Goal: Task Accomplishment & Management: Manage account settings

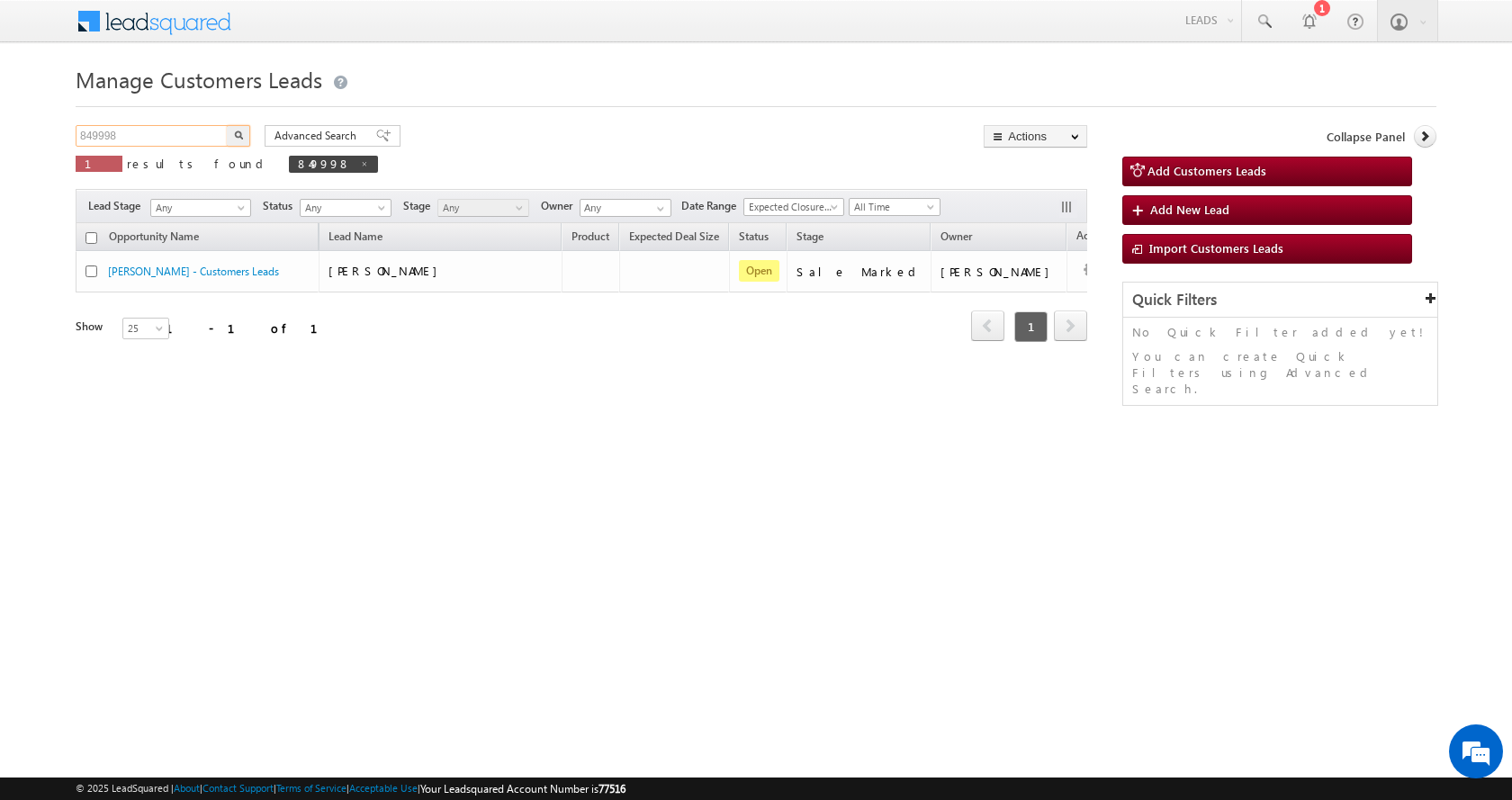
click at [101, 132] on input "849998" at bounding box center [152, 135] width 154 height 22
paste input "11017"
type input "811017"
click at [227, 125] on button "button" at bounding box center [238, 135] width 24 height 22
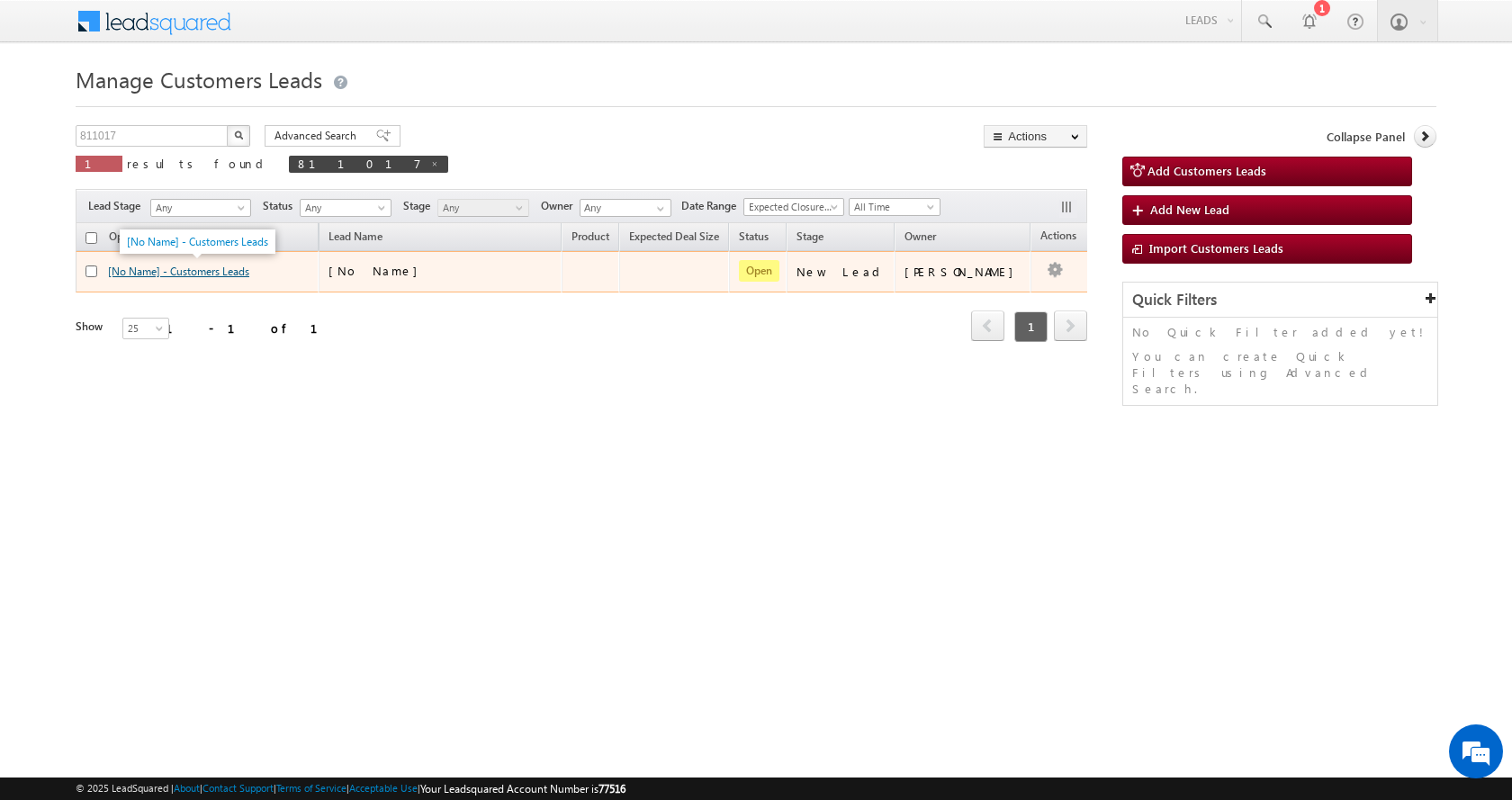
click at [187, 272] on link "[No Name] - Customers Leads" at bounding box center [178, 271] width 141 height 13
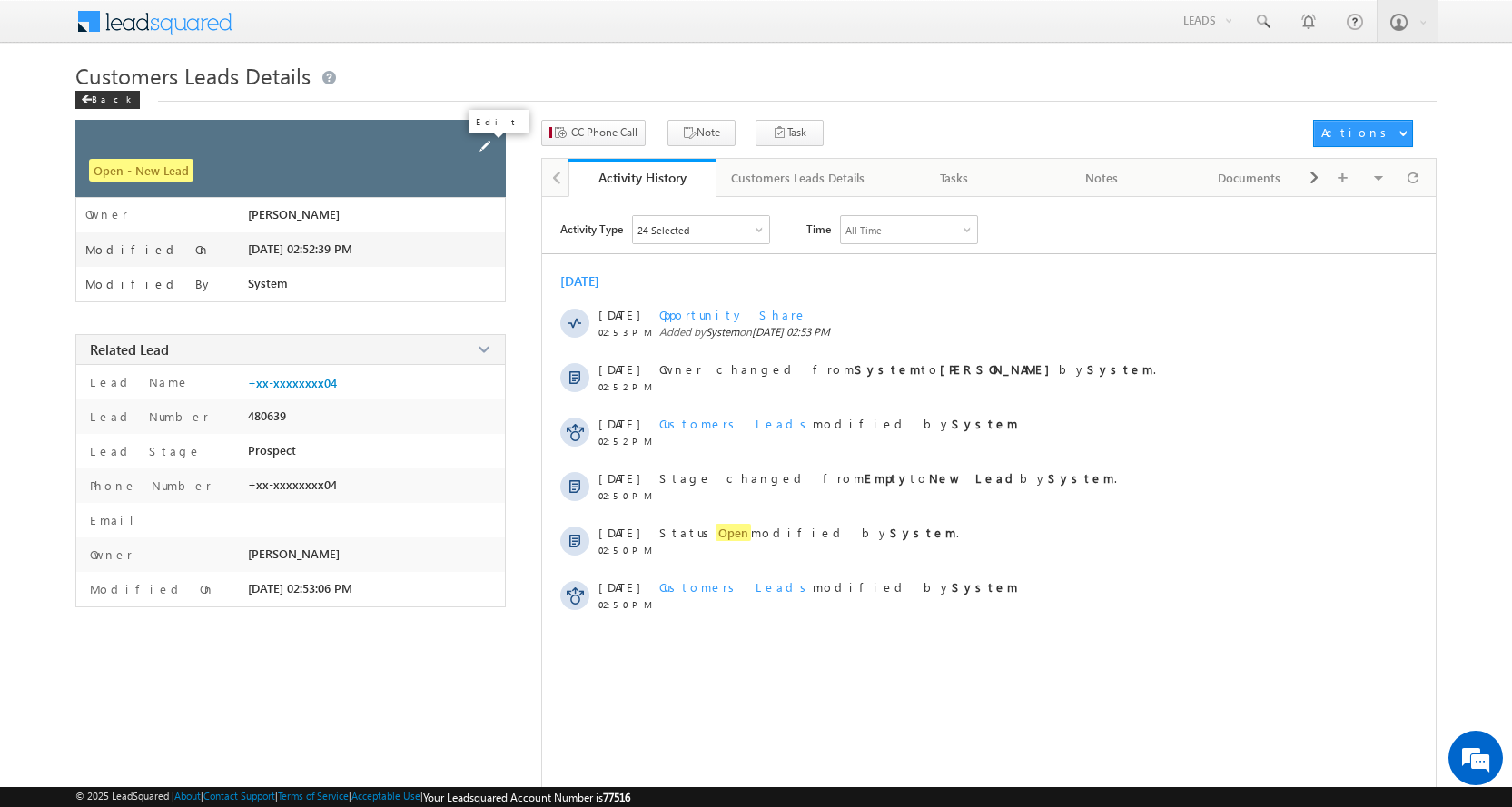
click at [490, 150] on span at bounding box center [485, 146] width 20 height 20
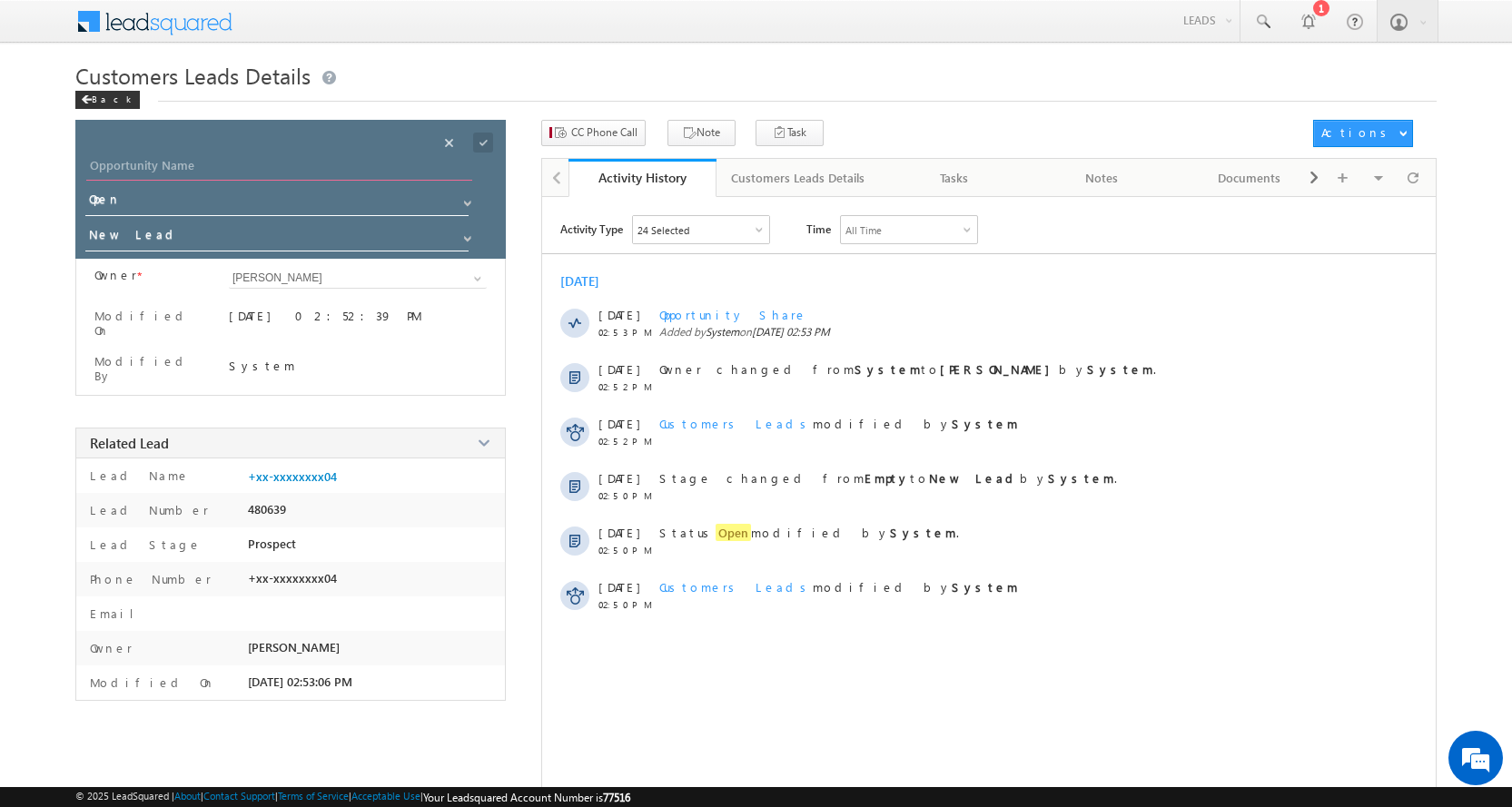
click at [164, 168] on input "Opportunity Name" at bounding box center [279, 168] width 386 height 26
type input "SABIR ALAM"
click at [476, 237] on link at bounding box center [466, 234] width 23 height 18
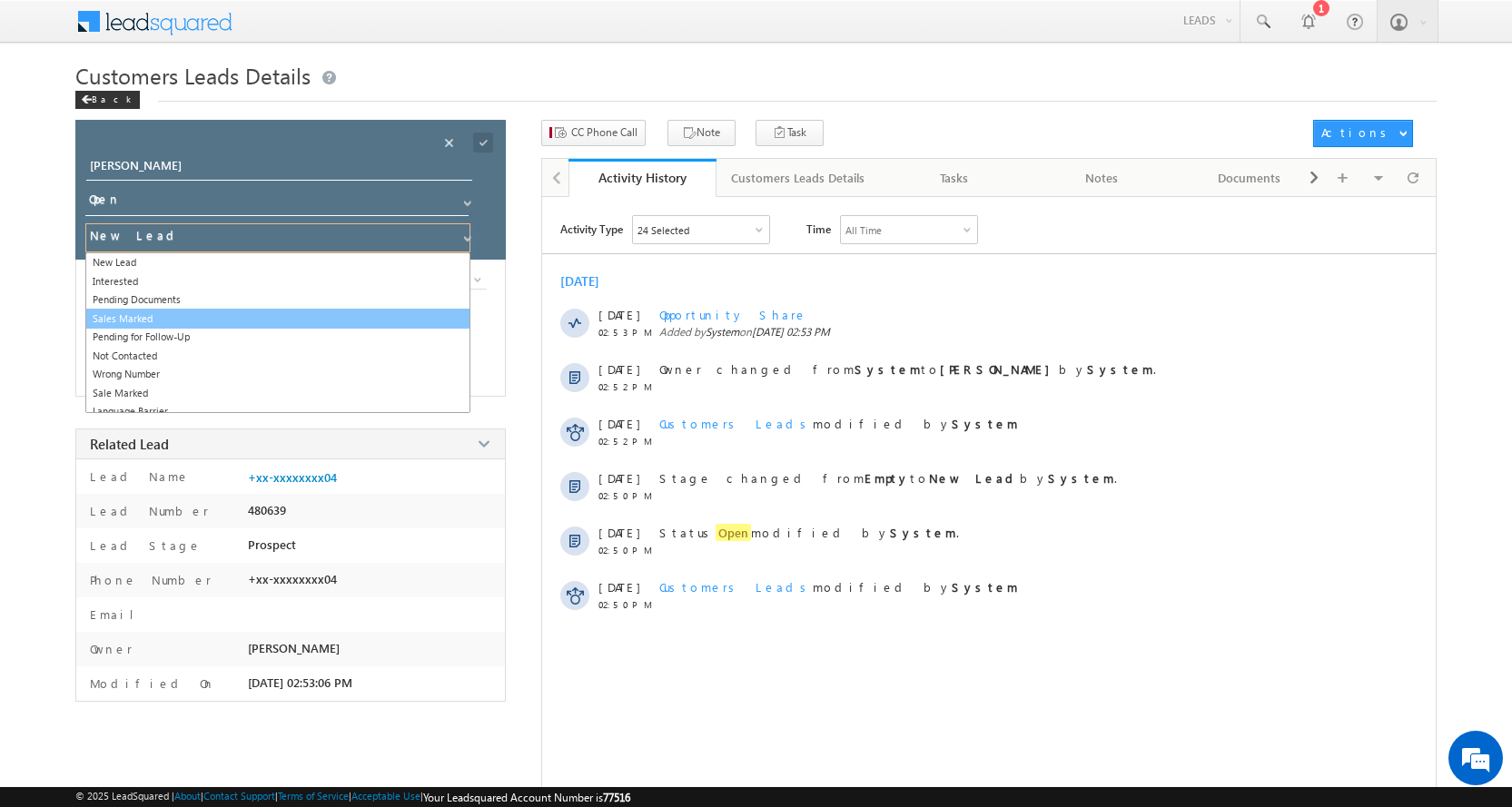
click at [150, 322] on link "Sales Marked" at bounding box center [278, 320] width 385 height 21
type input "Sales Marked"
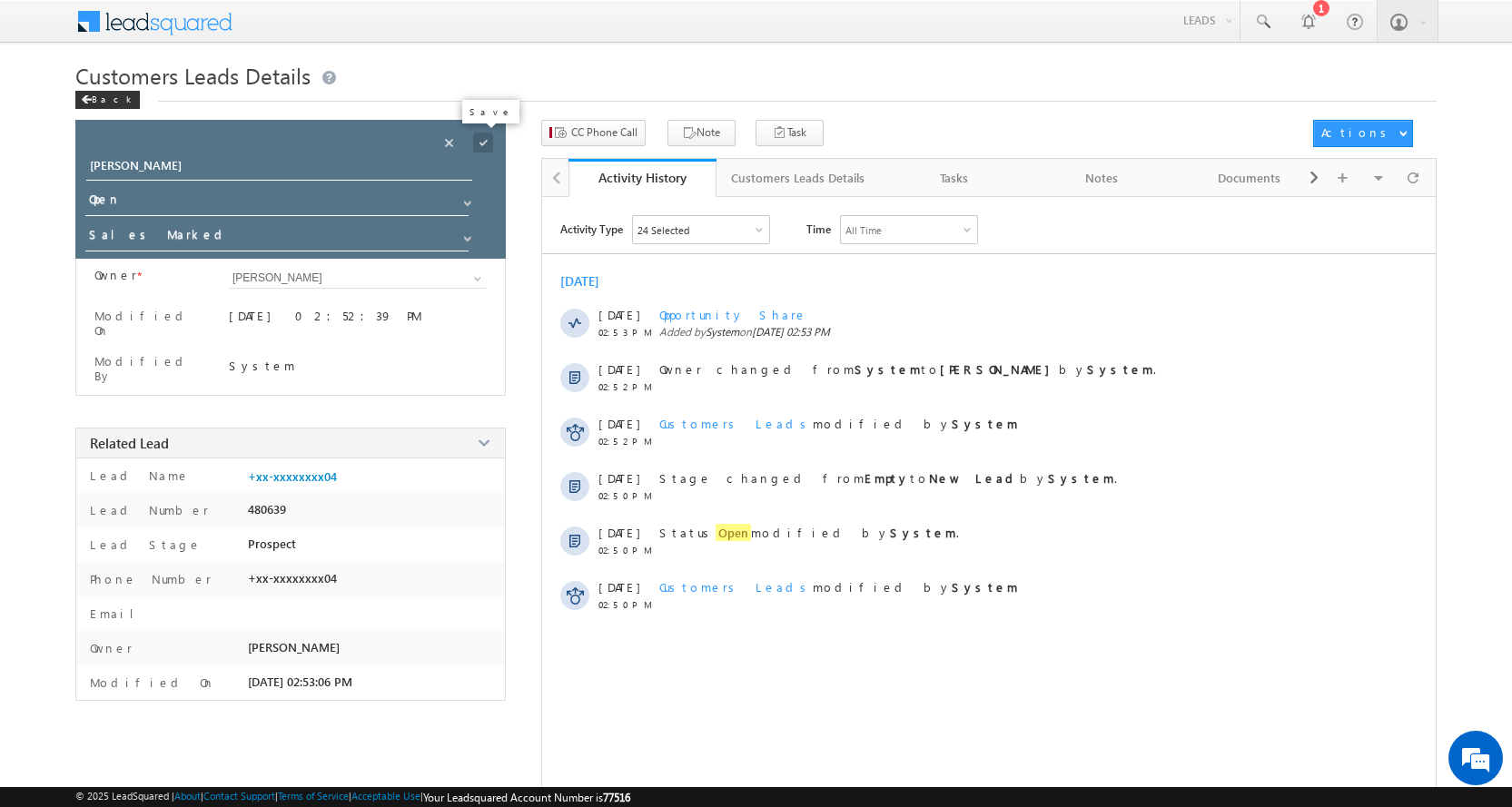
click at [481, 150] on span at bounding box center [483, 142] width 20 height 20
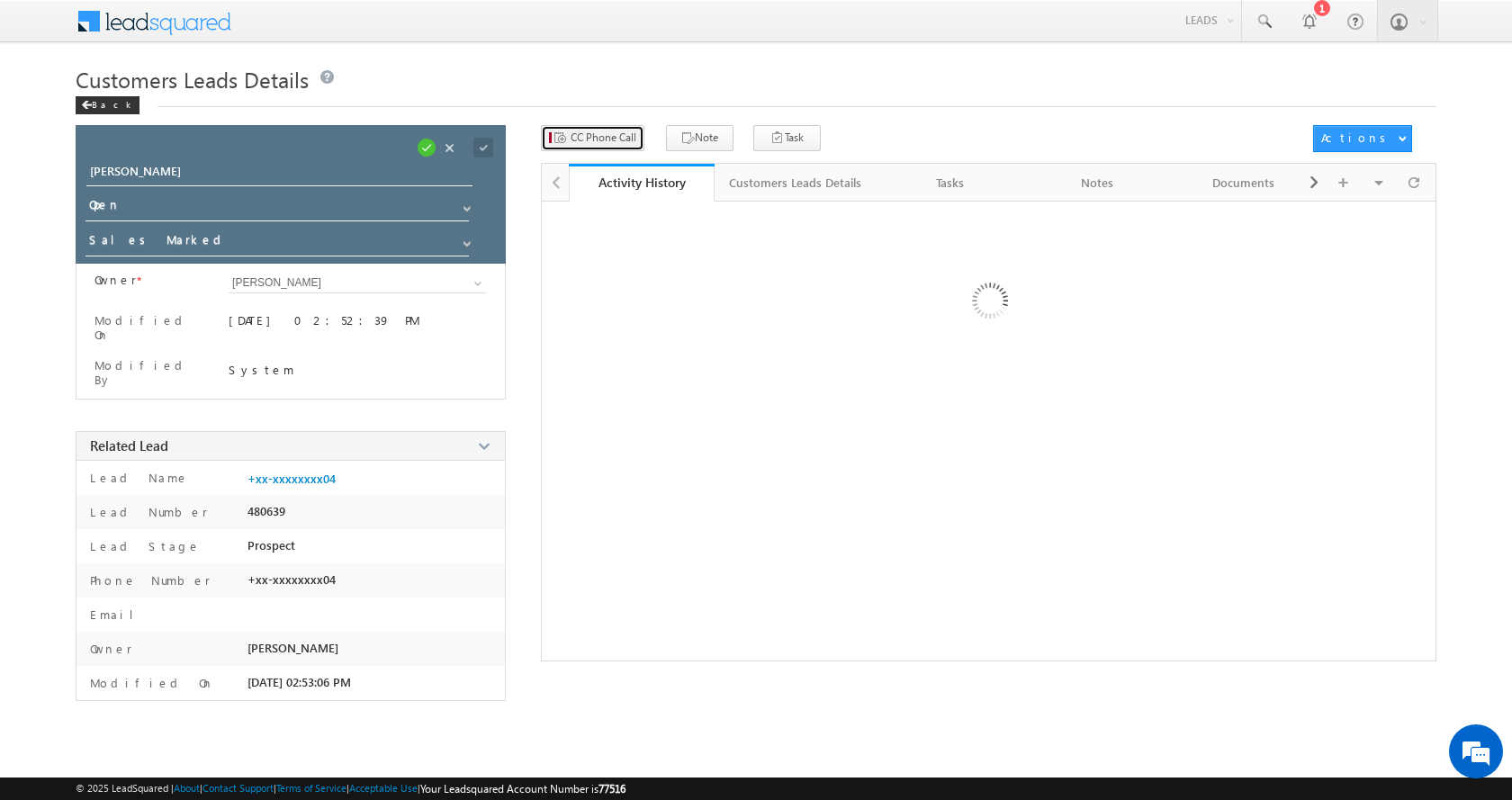
click at [611, 138] on span "CC Phone Call" at bounding box center [603, 137] width 65 height 16
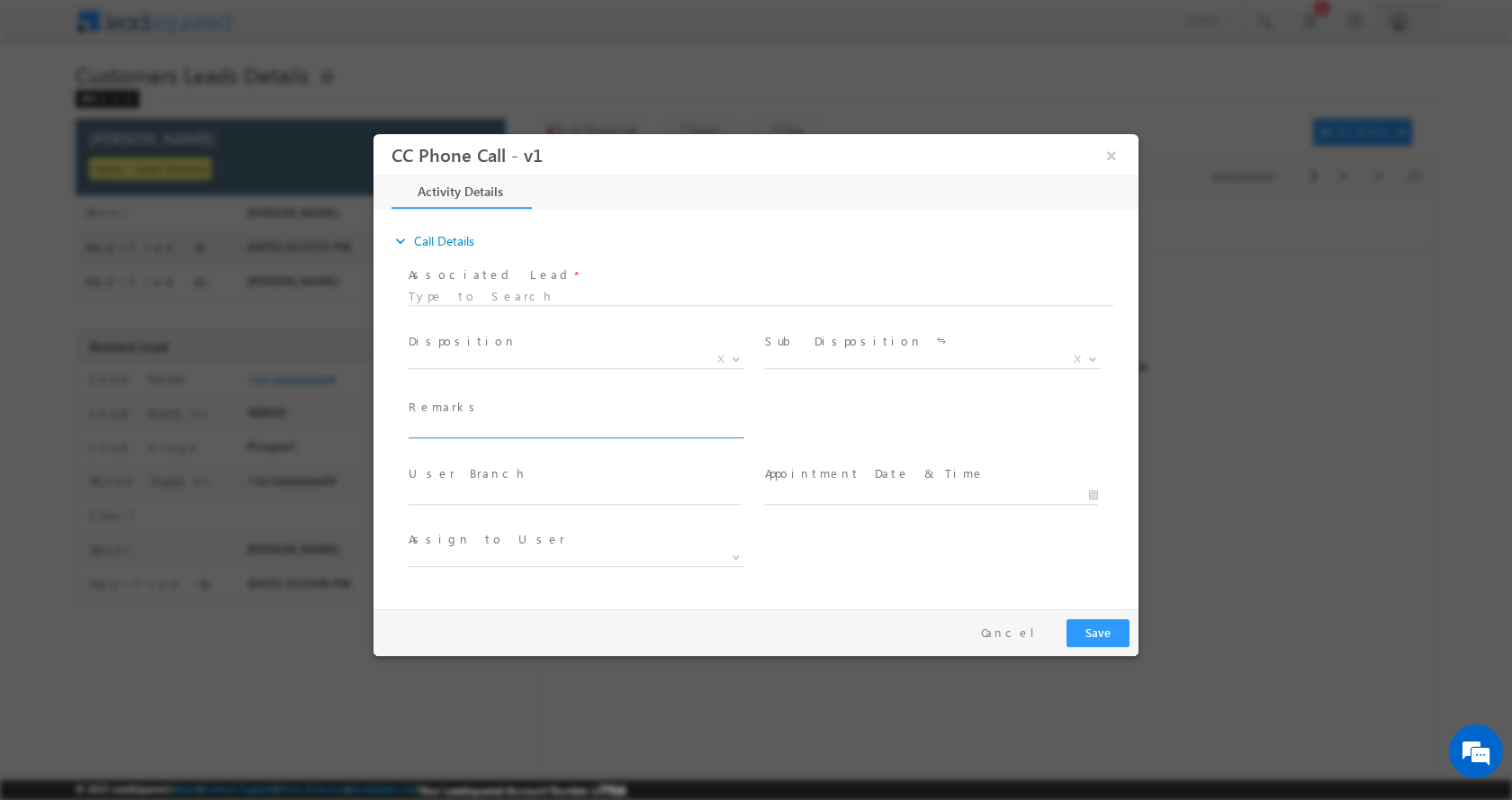
click at [462, 422] on input "text" at bounding box center [575, 428] width 333 height 18
type input "SABRE ALAM-9810790804-P+C-10 L-WIFE-REG-NAGAR NIGAM-AGE-45-JOB-INCOME-42 K-WIFE…"
click at [738, 360] on span at bounding box center [734, 358] width 18 height 24
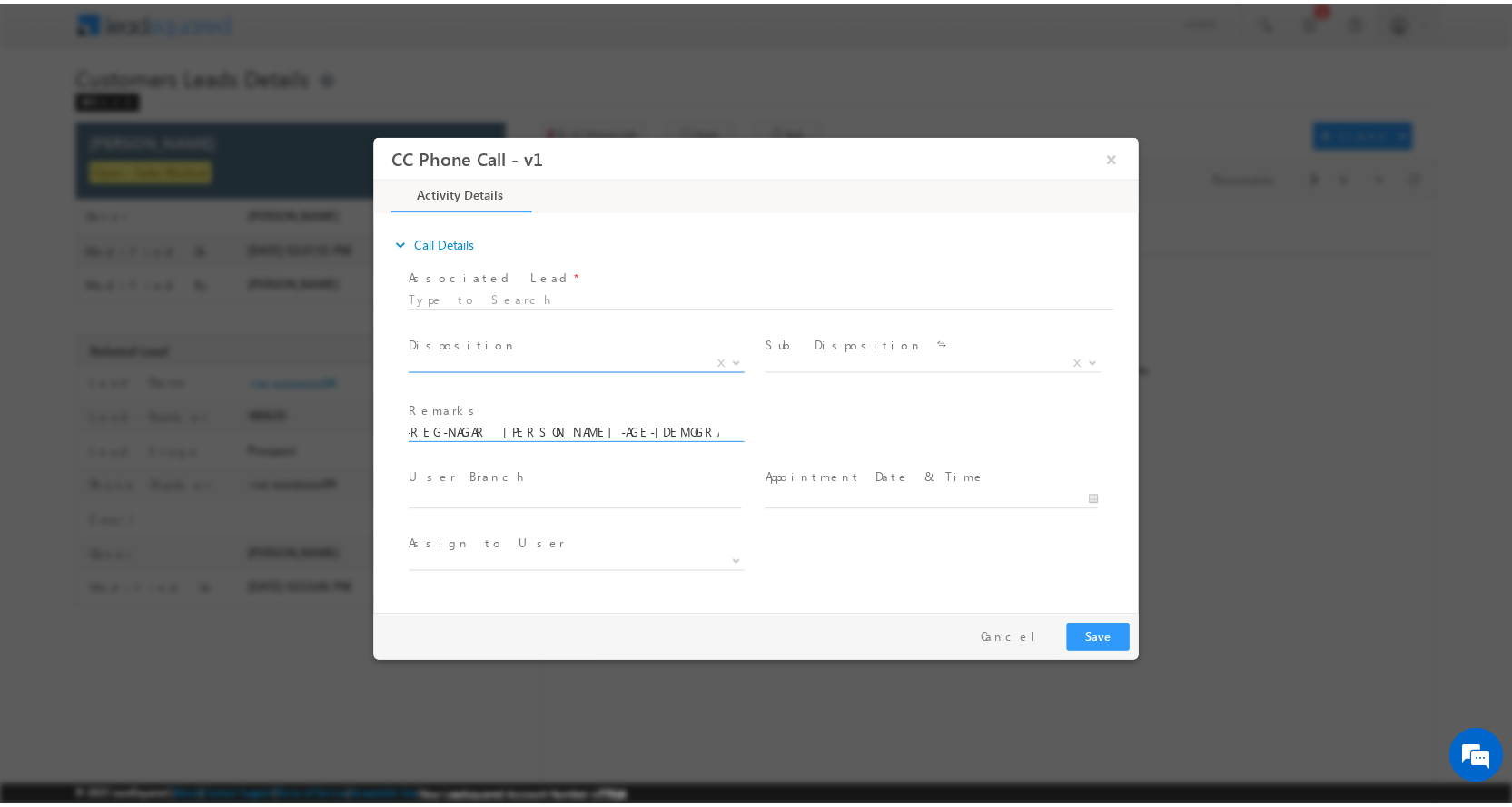
scroll to position [0, 0]
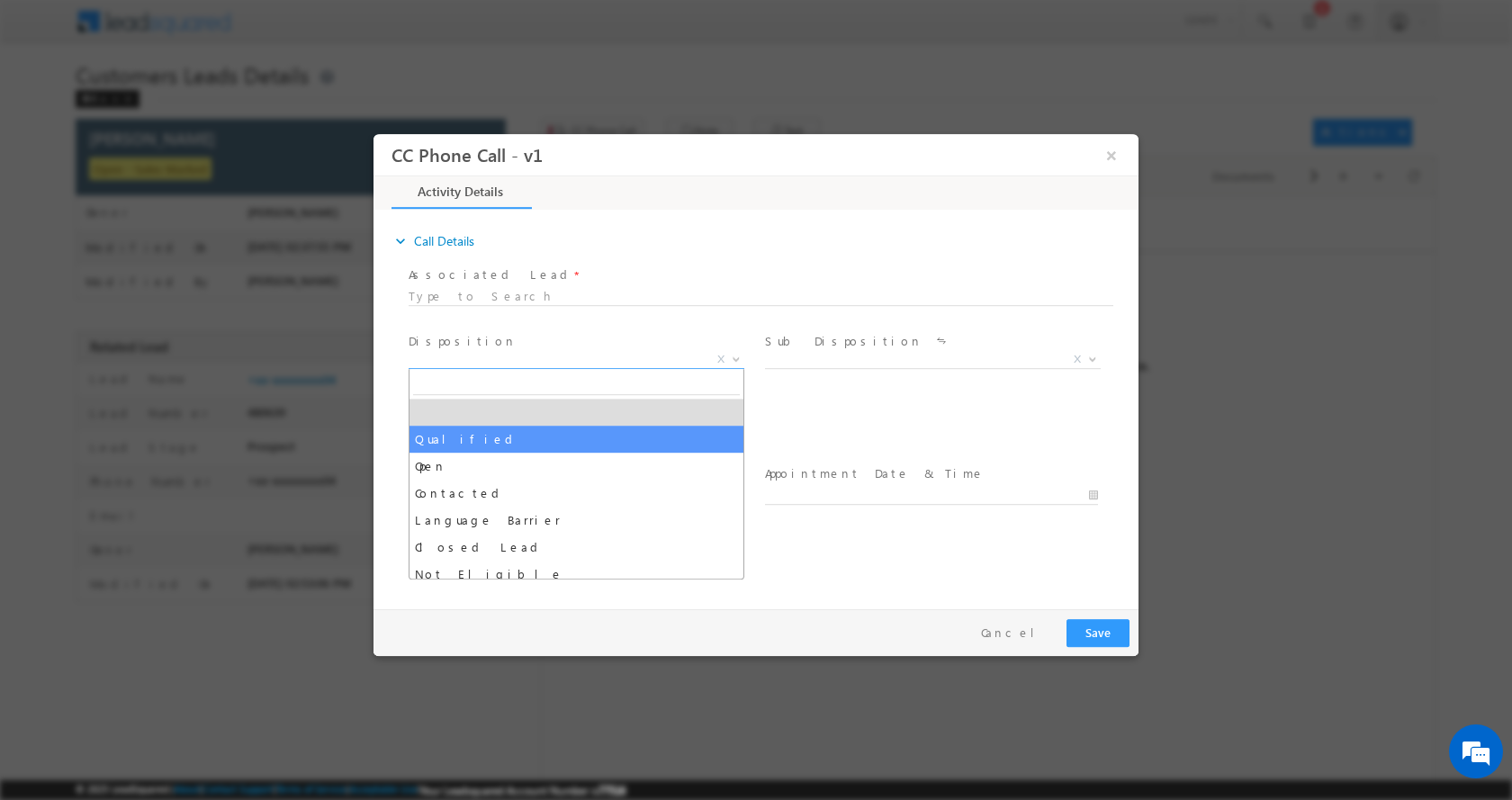
select select "Qualified"
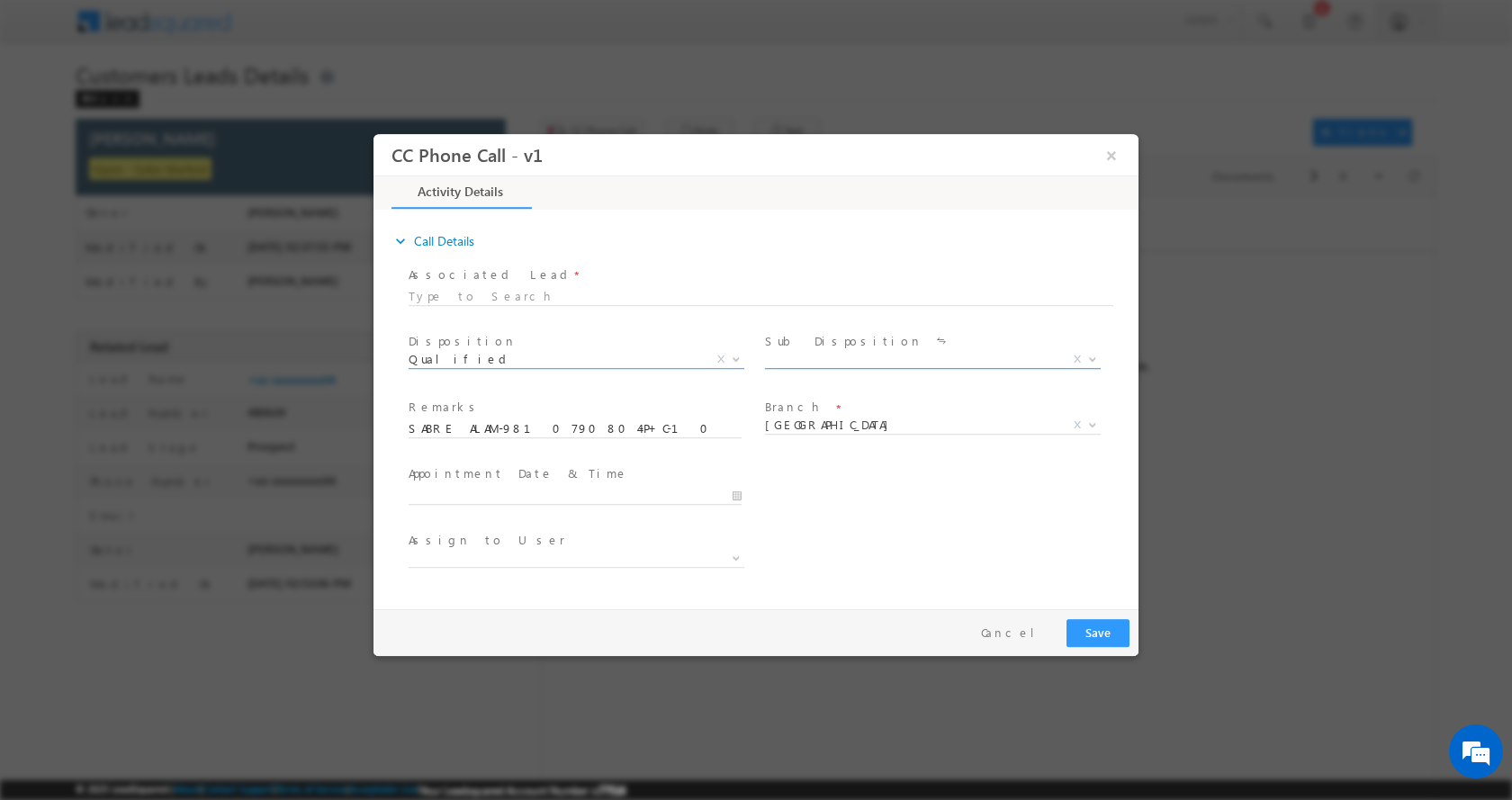
click at [1092, 357] on b at bounding box center [1092, 357] width 10 height 7
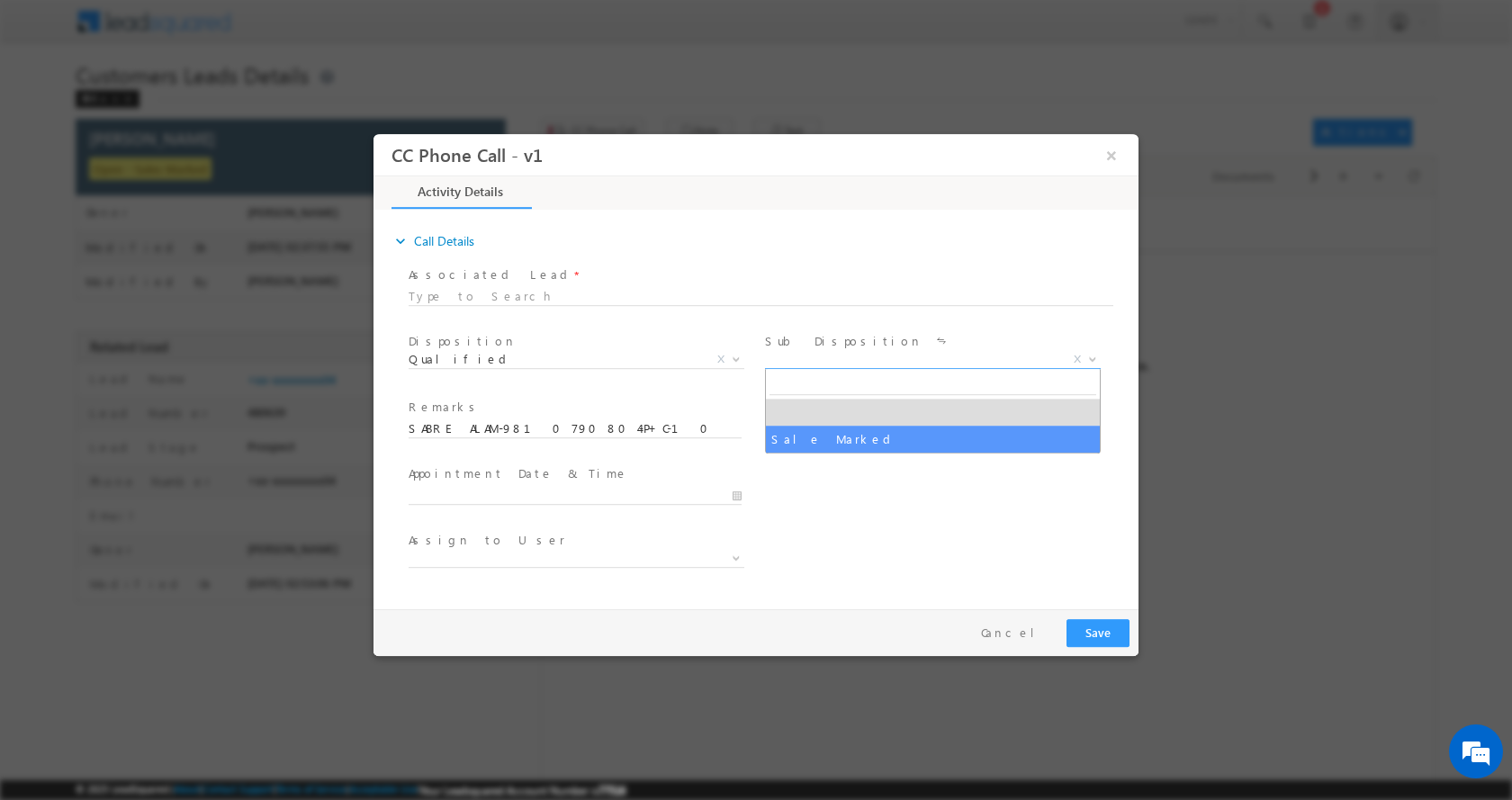
select select "Sale Marked"
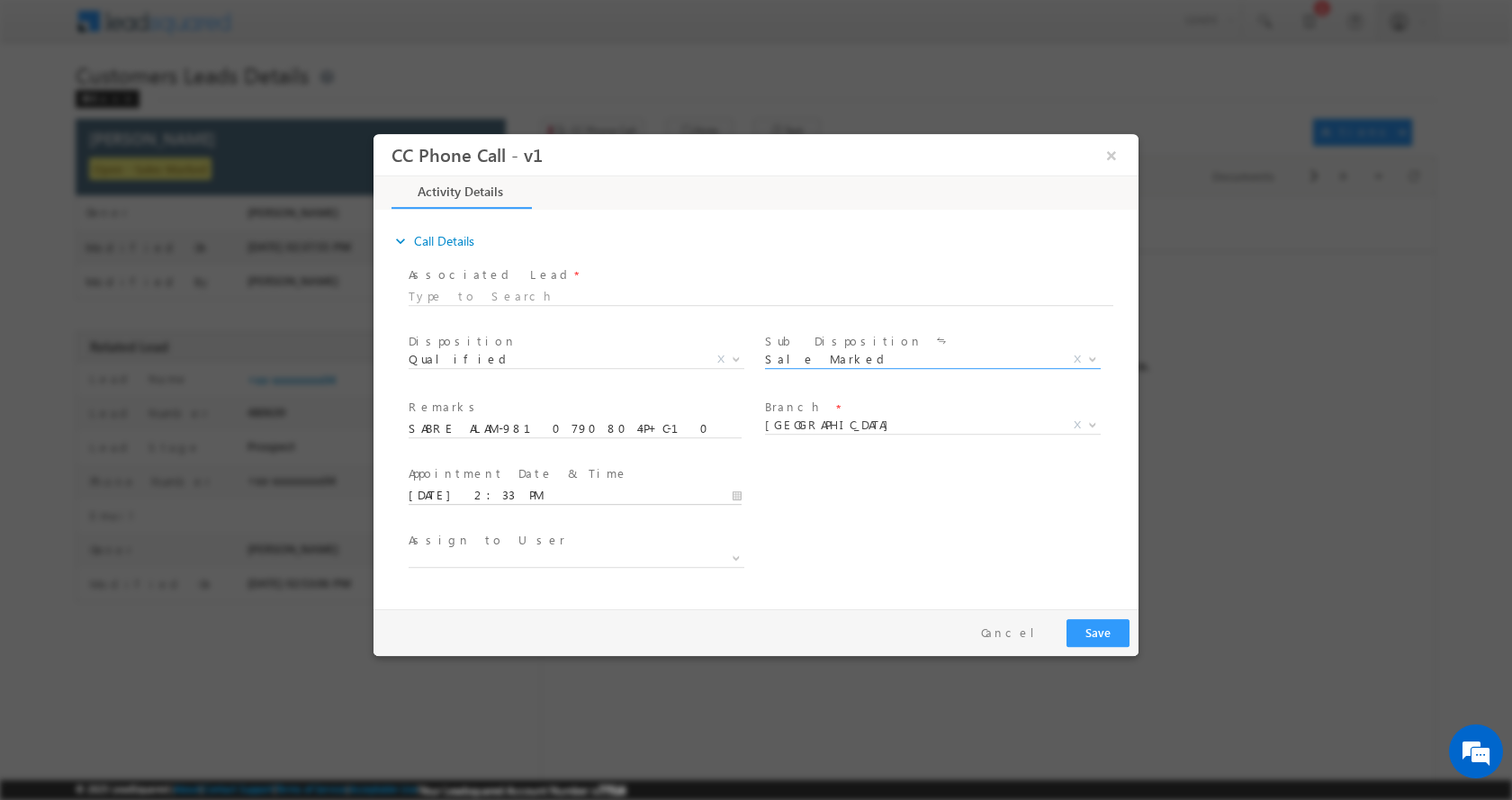
click at [736, 496] on input "09/09/2025 2:33 PM" at bounding box center [575, 495] width 333 height 18
type input "09/10/2025 1:33 PM"
type input "01"
click at [477, 478] on span at bounding box center [477, 478] width 12 height 13
type input "09/10/2025 12:33 PM"
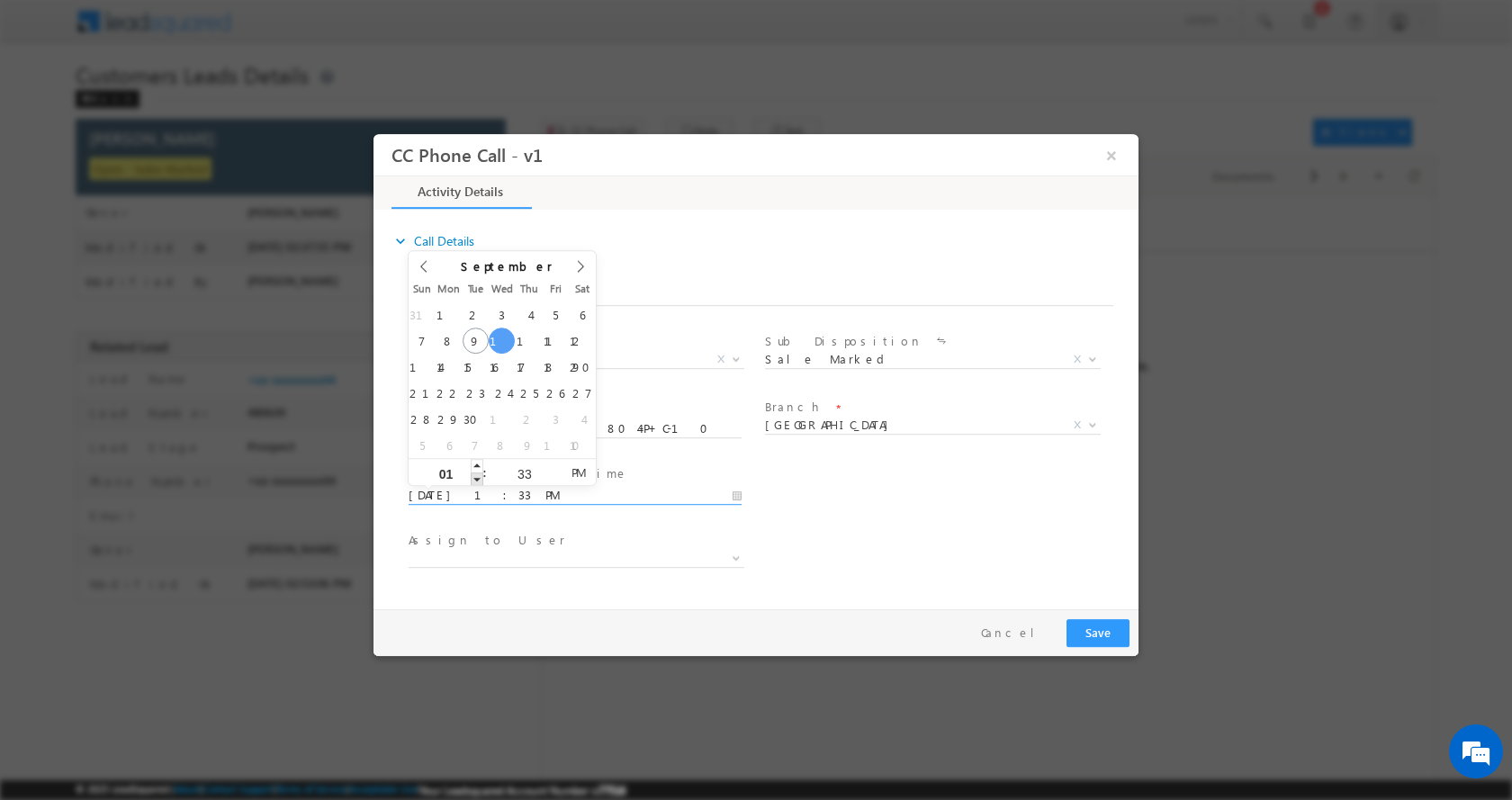
type input "12"
click at [477, 478] on span at bounding box center [477, 478] width 12 height 13
click at [1094, 624] on button "Save" at bounding box center [1098, 633] width 63 height 28
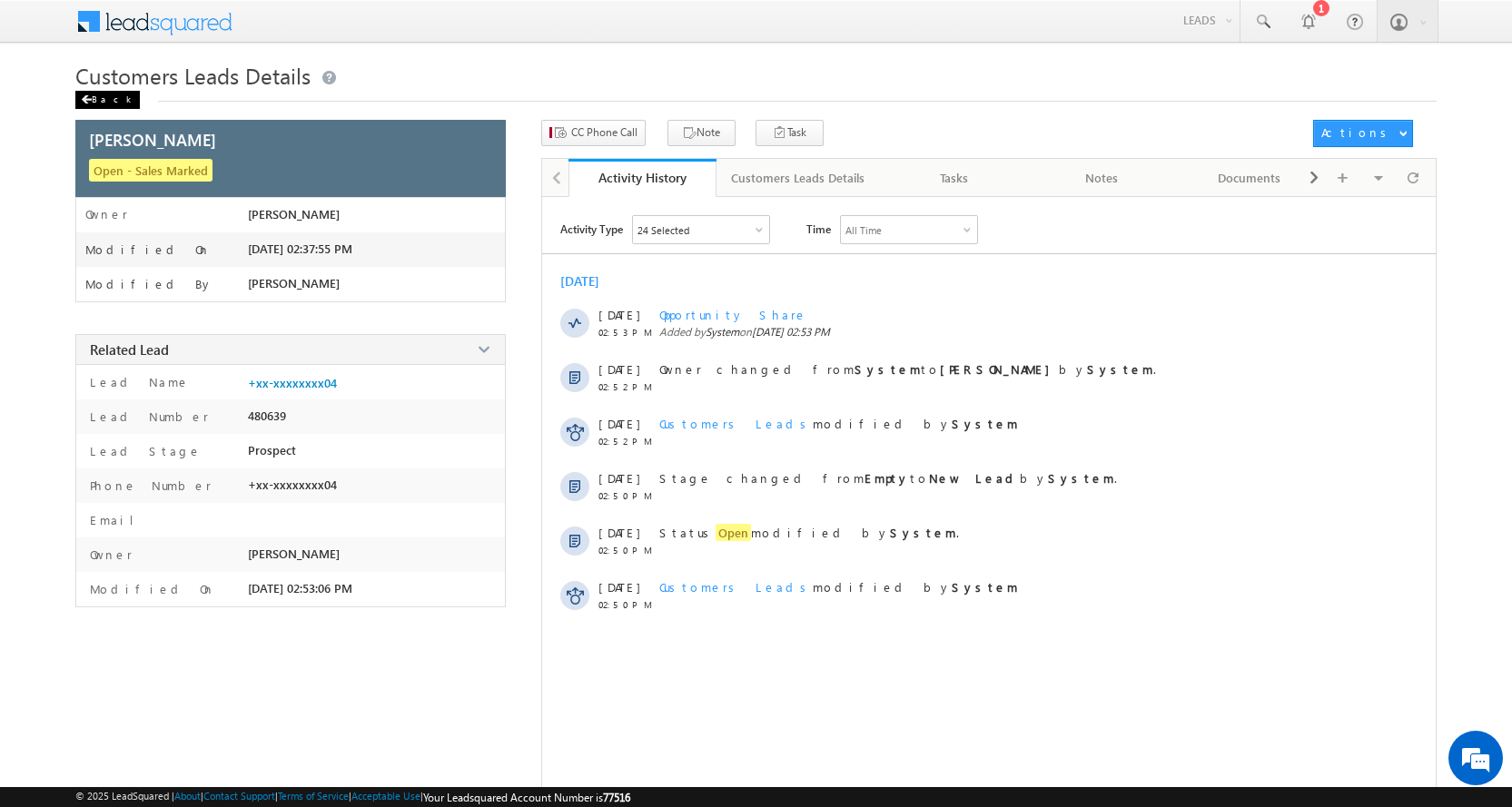
click at [90, 104] on div "Back" at bounding box center [108, 99] width 65 height 18
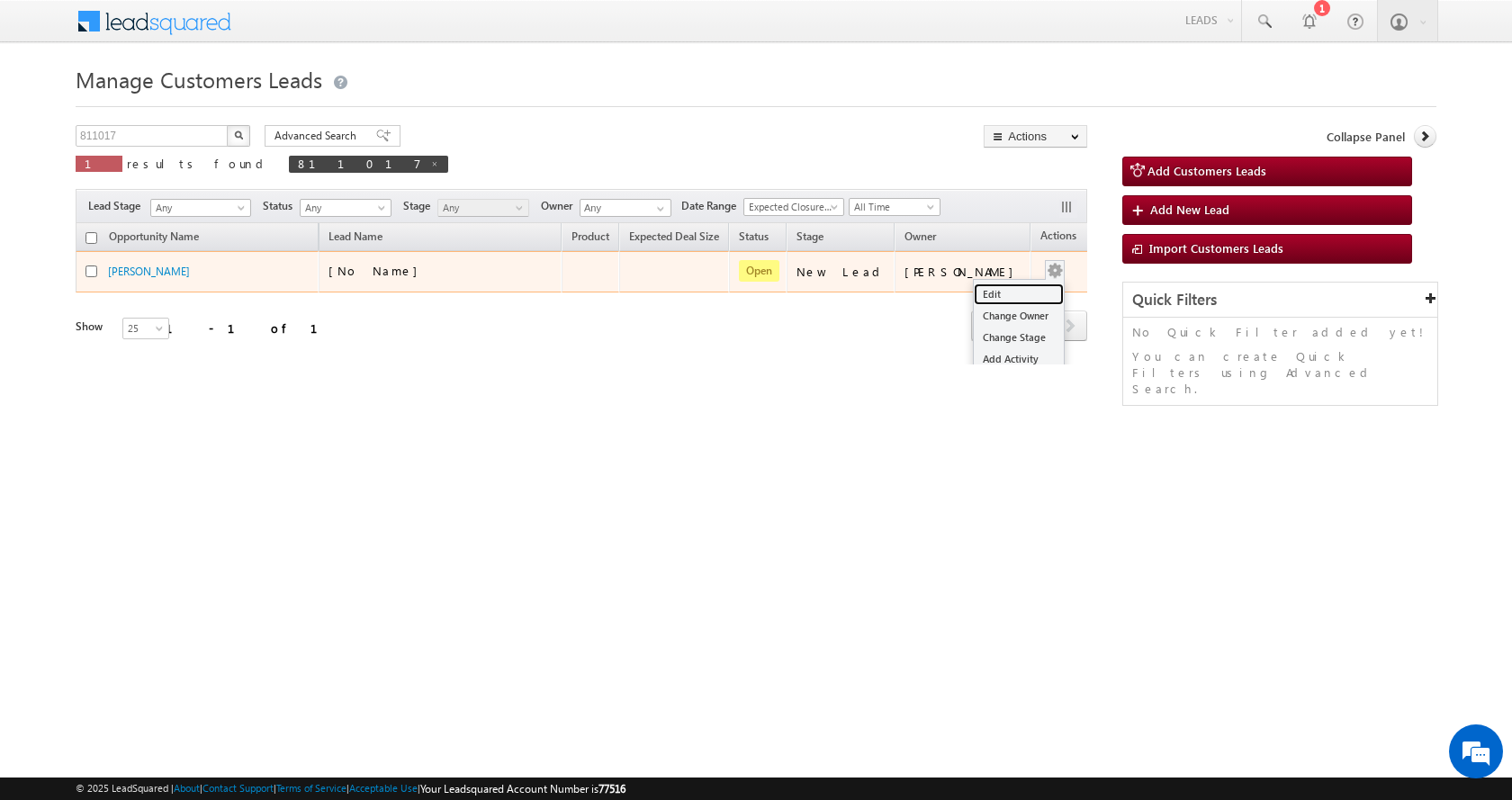
click at [989, 292] on link "Edit" at bounding box center [1018, 294] width 90 height 22
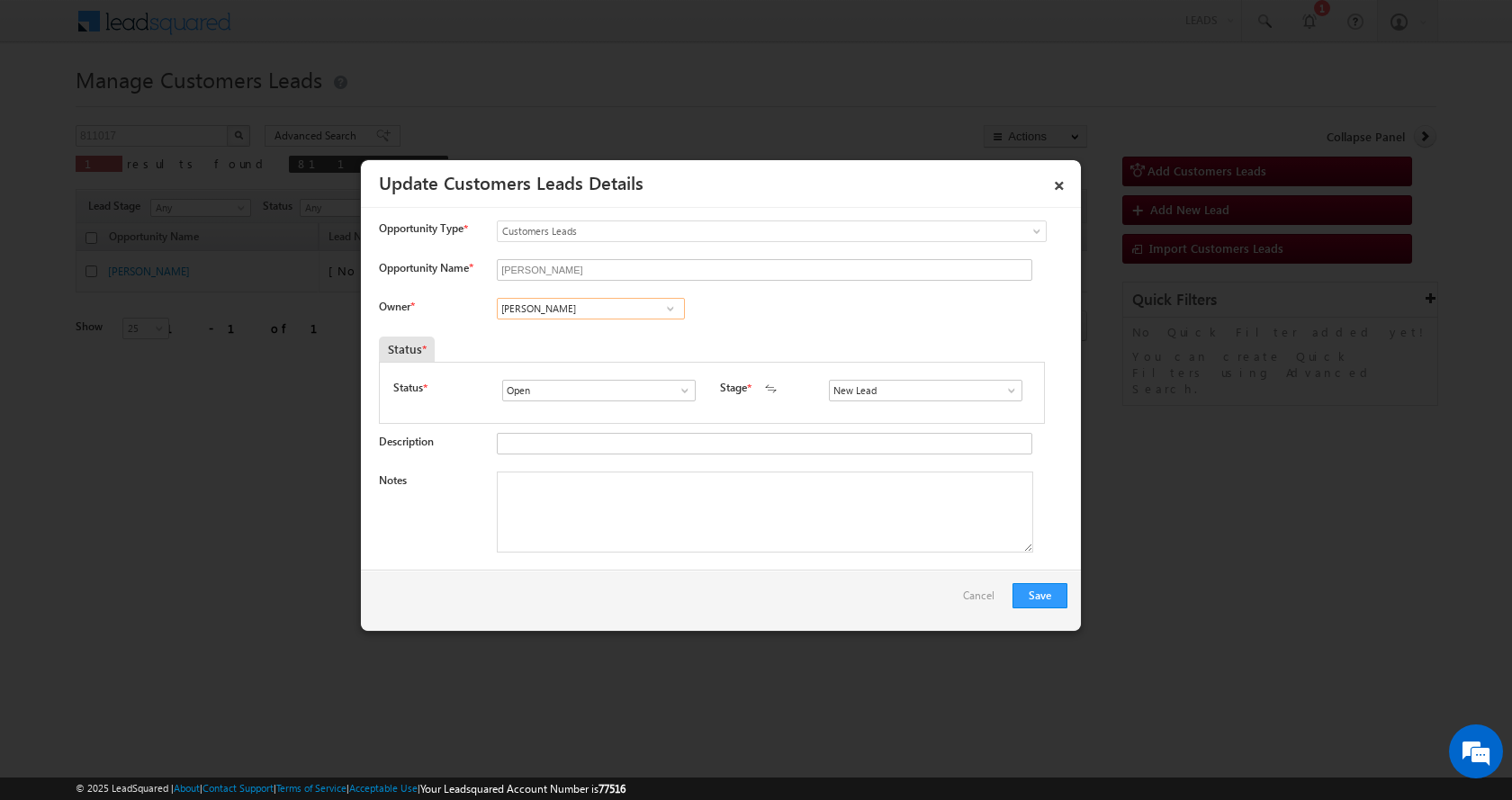
click at [565, 307] on input "[PERSON_NAME]" at bounding box center [591, 308] width 188 height 22
paste input "Rohit Tiwar"
click at [594, 339] on span "rohit.tiwari@sgrlimited.in" at bounding box center [584, 343] width 162 height 13
type input "Rohit Tiwari"
click at [534, 514] on textarea "Notes" at bounding box center [765, 513] width 536 height 81
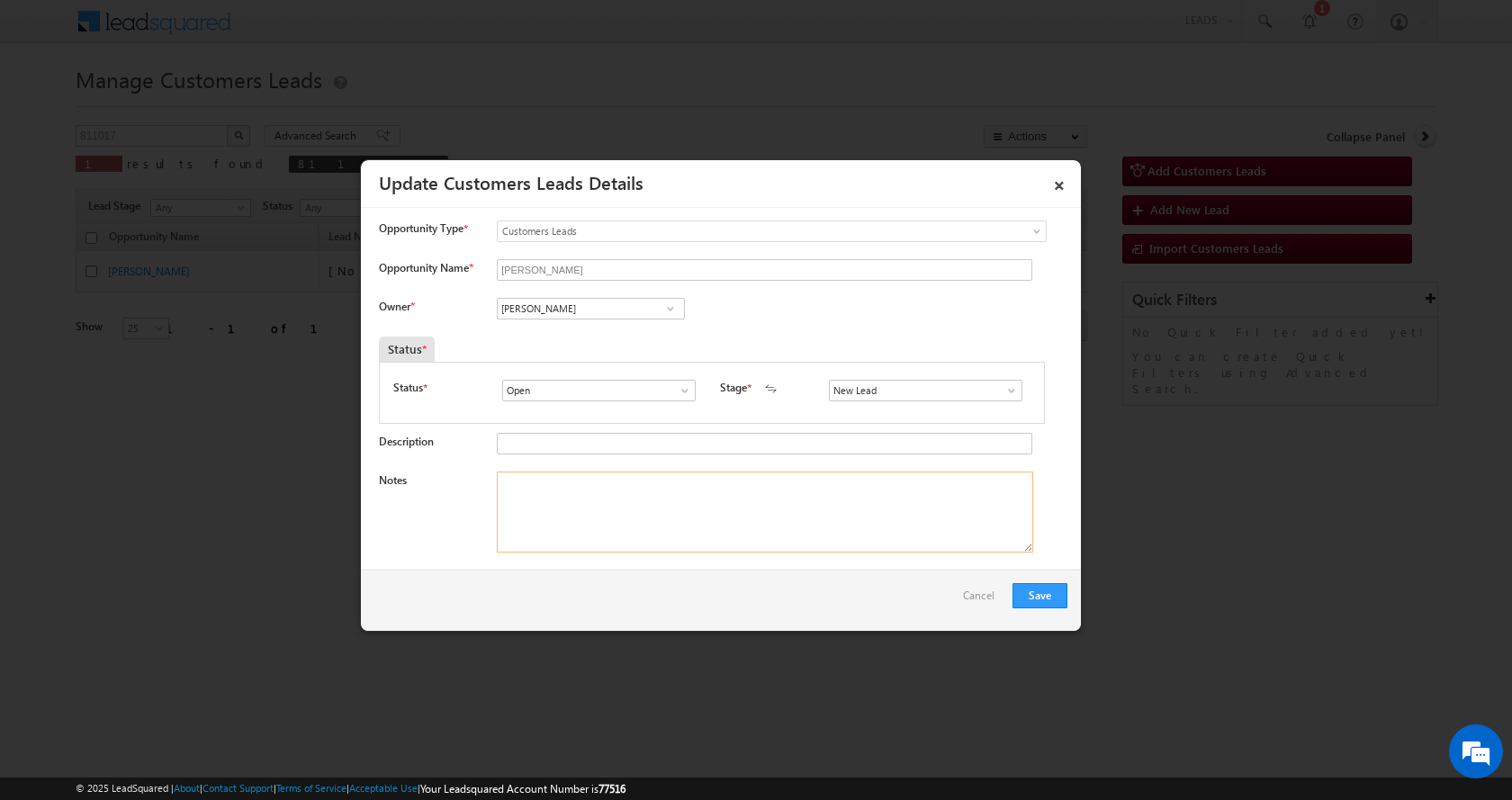
click at [629, 515] on textarea "Notes" at bounding box center [765, 513] width 536 height 81
paste textarea "SABRE ALAM-9810790804-P+C-10 L-WIFE-REG-NAGAR NIGAM-AGE-45-JOB-INCOME-42 K-WIFE…"
type textarea "SABRE ALAM-9810790804-P+C-10 L-WIFE-REG-NAGAR NIGAM-AGE-45-JOB-INCOME-42 K-WIFE…"
click at [1049, 596] on button "Save" at bounding box center [1040, 596] width 55 height 26
